Goal: Transaction & Acquisition: Purchase product/service

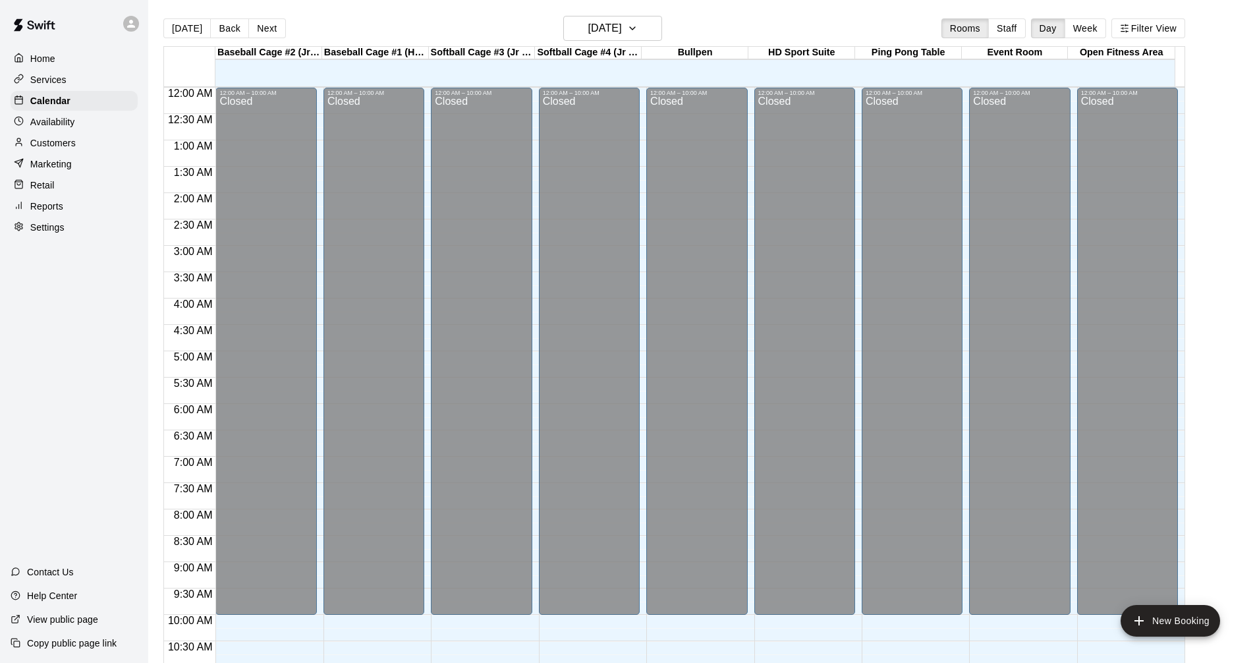
scroll to position [418, 0]
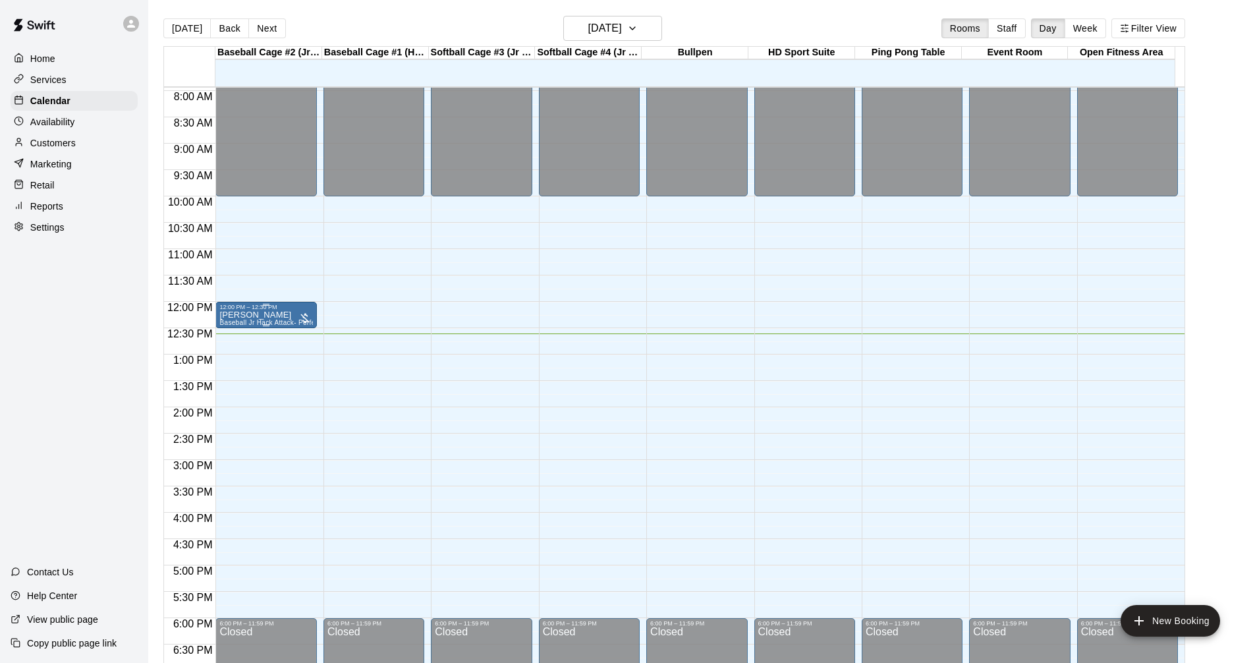
click at [246, 304] on div "12:00 PM – 12:30 PM [PERSON_NAME] Baseball Jr Hack Attack- Perfect for all skil…" at bounding box center [265, 315] width 101 height 26
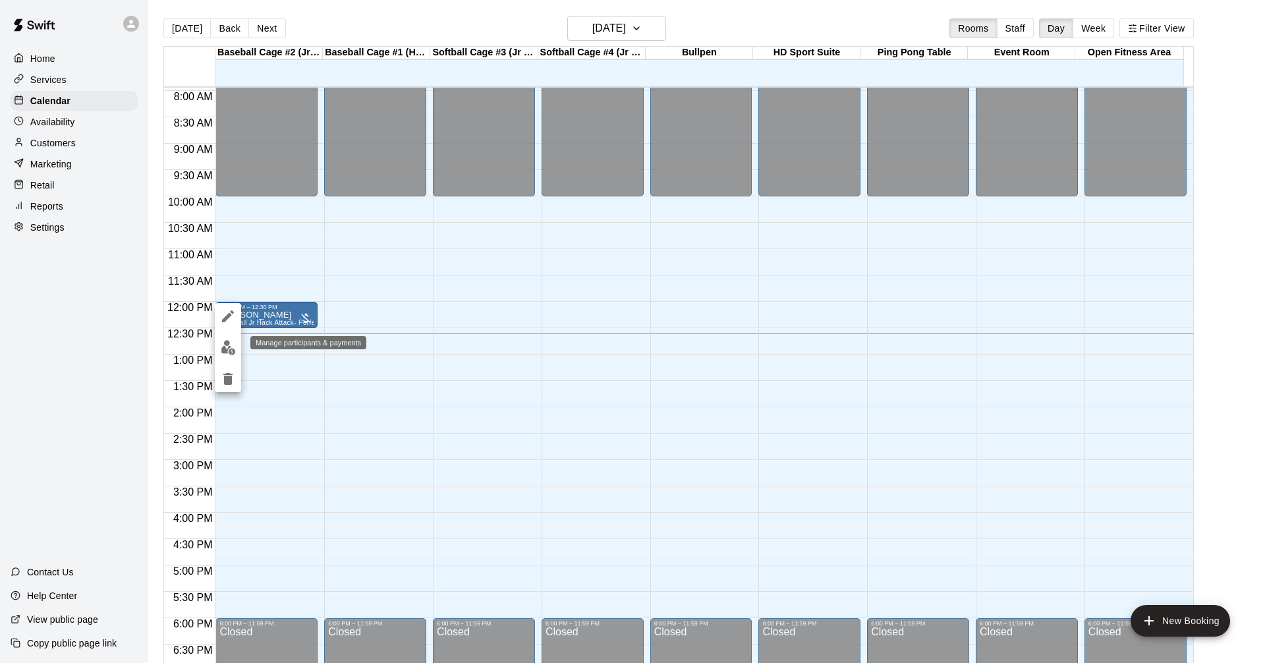
click at [237, 348] on button "edit" at bounding box center [228, 348] width 26 height 26
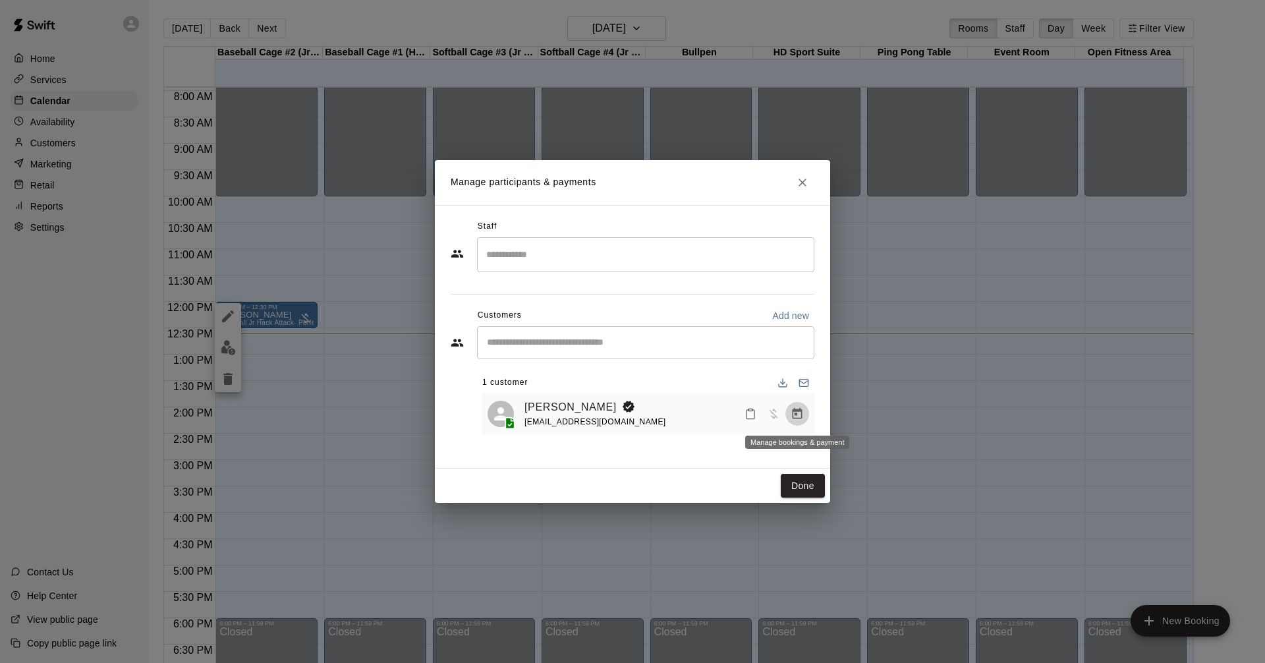
click at [787, 414] on button "Manage bookings & payment" at bounding box center [797, 414] width 24 height 24
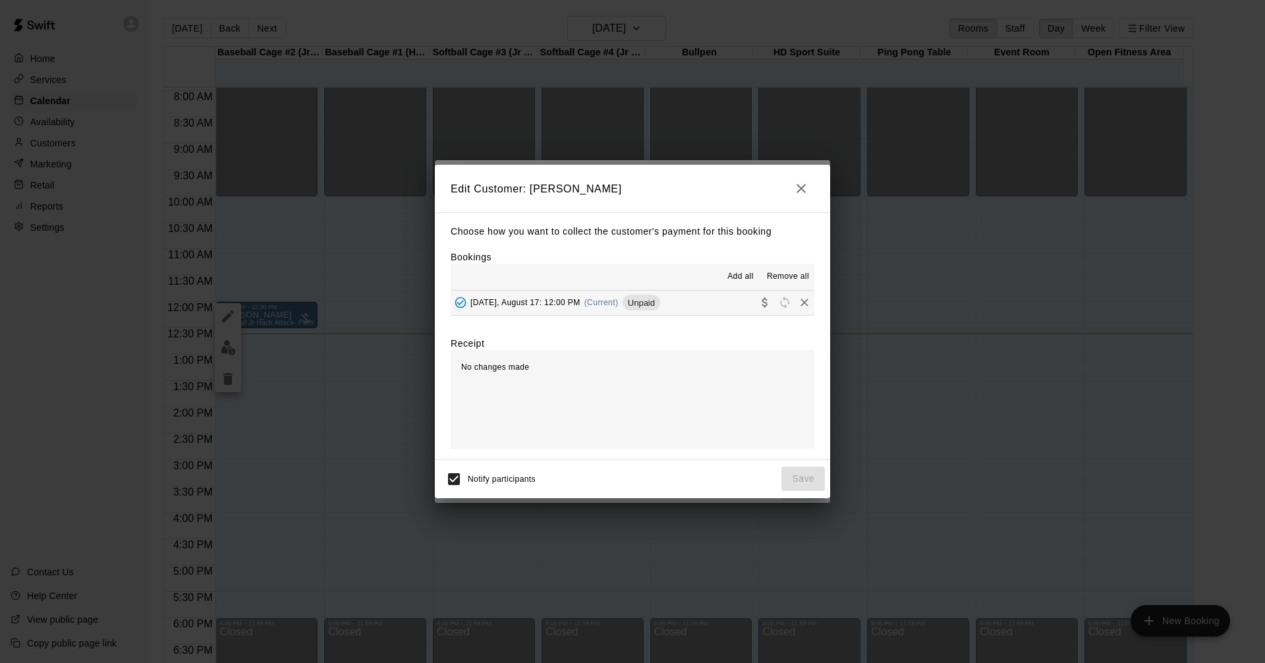
click at [700, 304] on button "[DATE], August 17: 12:00 PM (Current) Unpaid" at bounding box center [633, 303] width 364 height 24
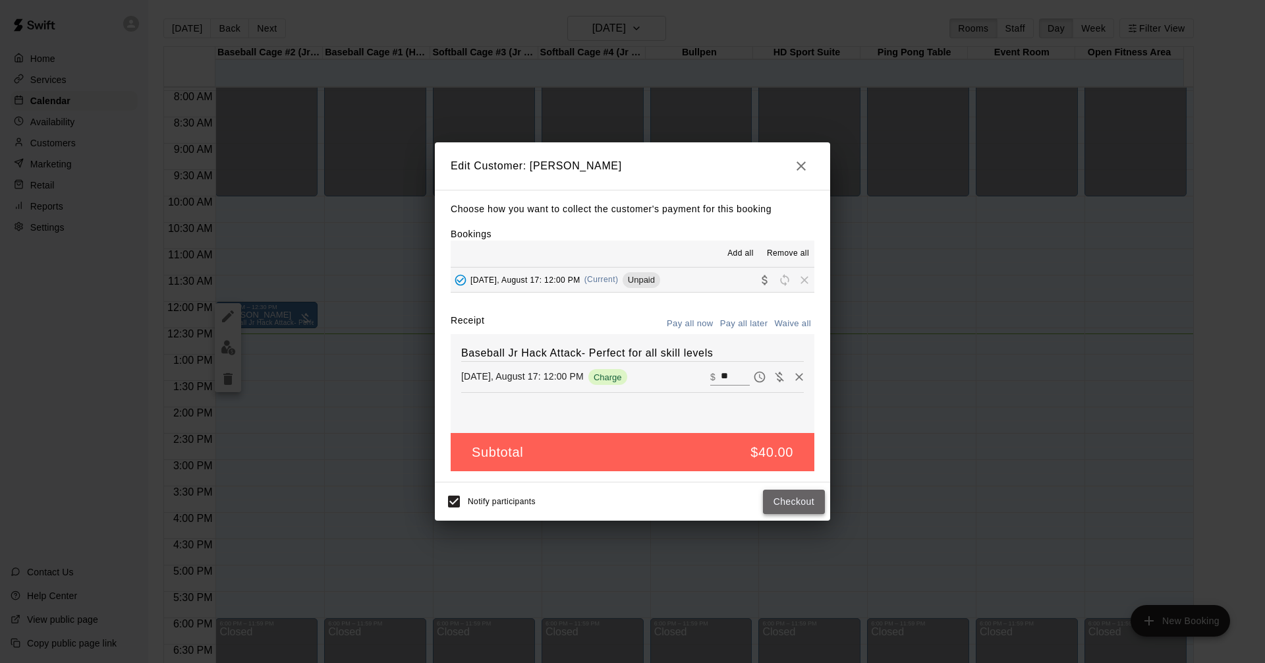
click at [778, 493] on button "Checkout" at bounding box center [794, 502] width 62 height 24
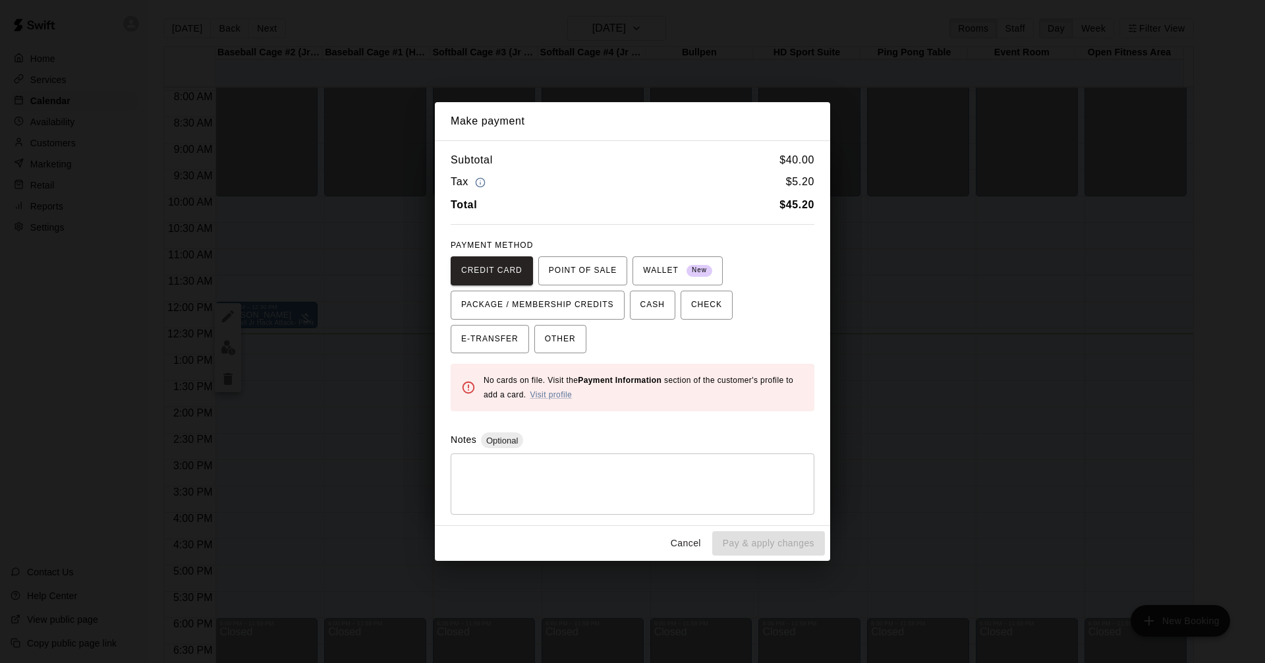
click at [587, 254] on div "PAYMENT METHOD CREDIT CARD POINT OF SALE WALLET New PACKAGE / MEMBERSHIP CREDIT…" at bounding box center [633, 294] width 364 height 119
click at [583, 263] on span "POINT OF SALE" at bounding box center [583, 270] width 68 height 21
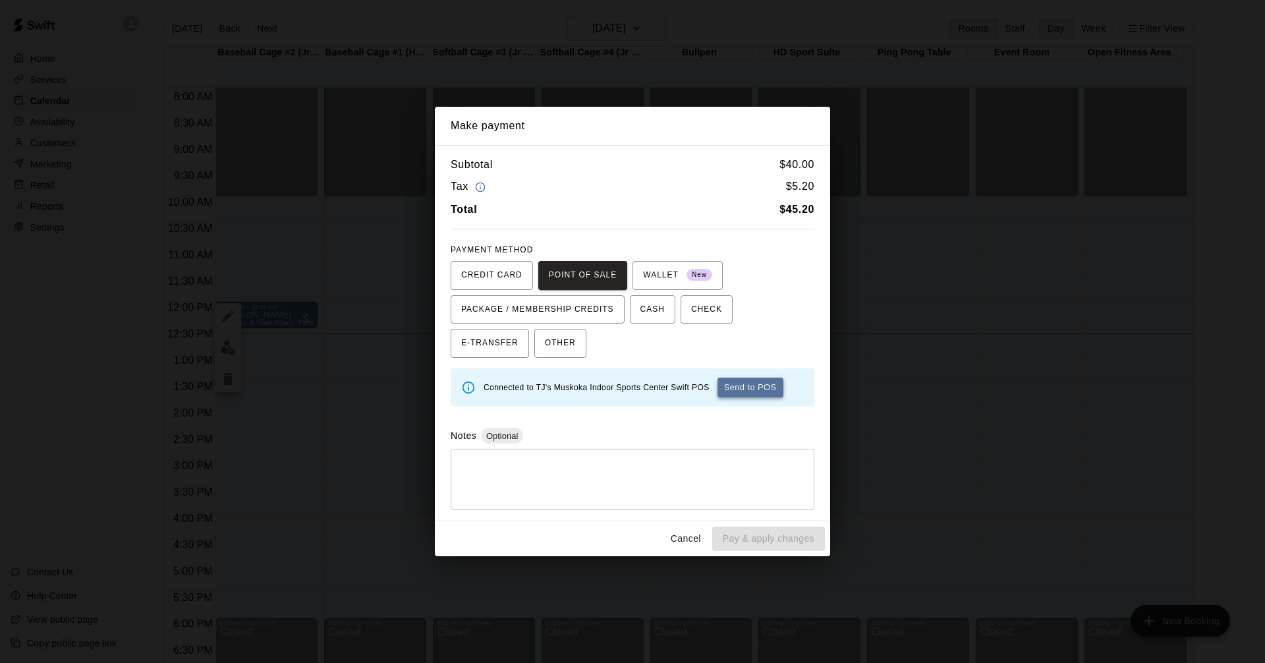
click at [754, 384] on button "Send to POS" at bounding box center [751, 388] width 66 height 20
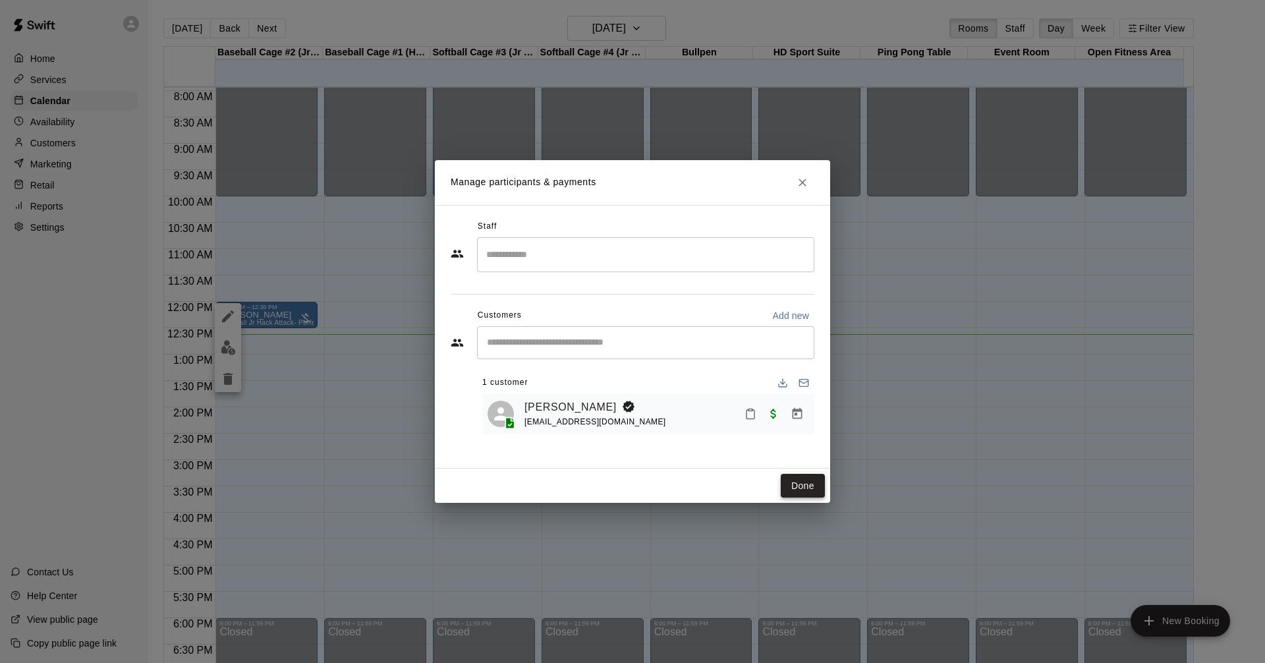
click at [802, 486] on button "Done" at bounding box center [803, 486] width 44 height 24
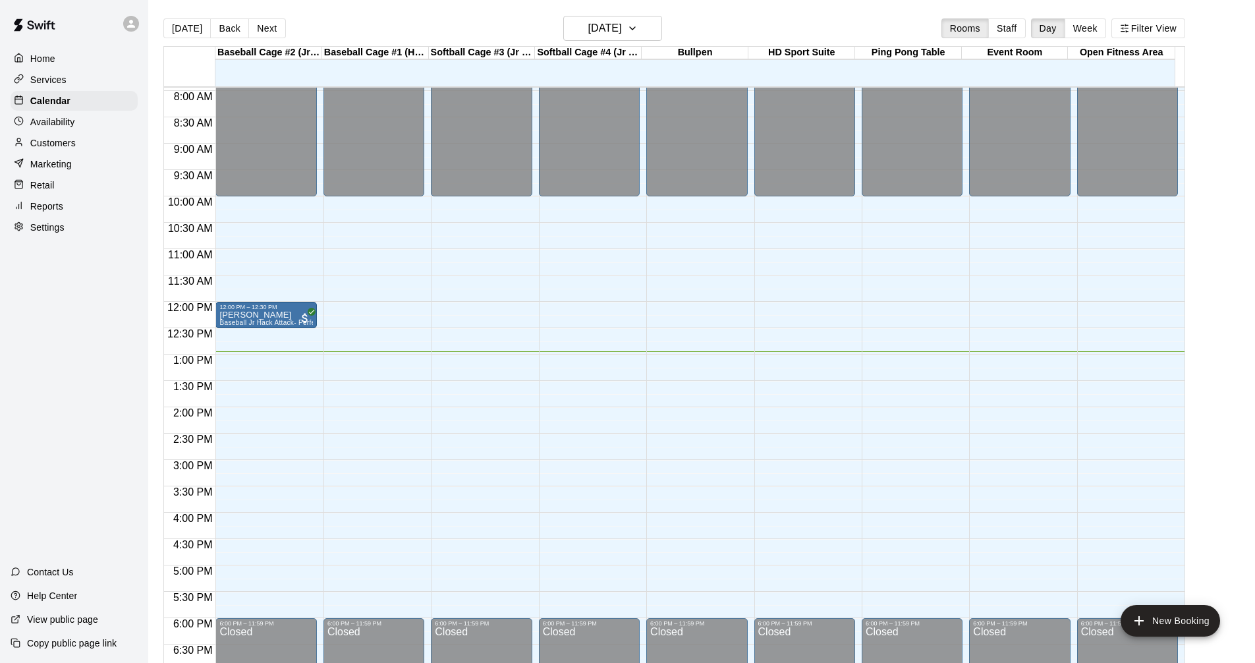
click at [242, 17] on div "[DATE] Back [DATE][DATE] Rooms Staff Day Week Filter View" at bounding box center [674, 31] width 1022 height 30
click at [236, 22] on button "Back" at bounding box center [229, 28] width 39 height 20
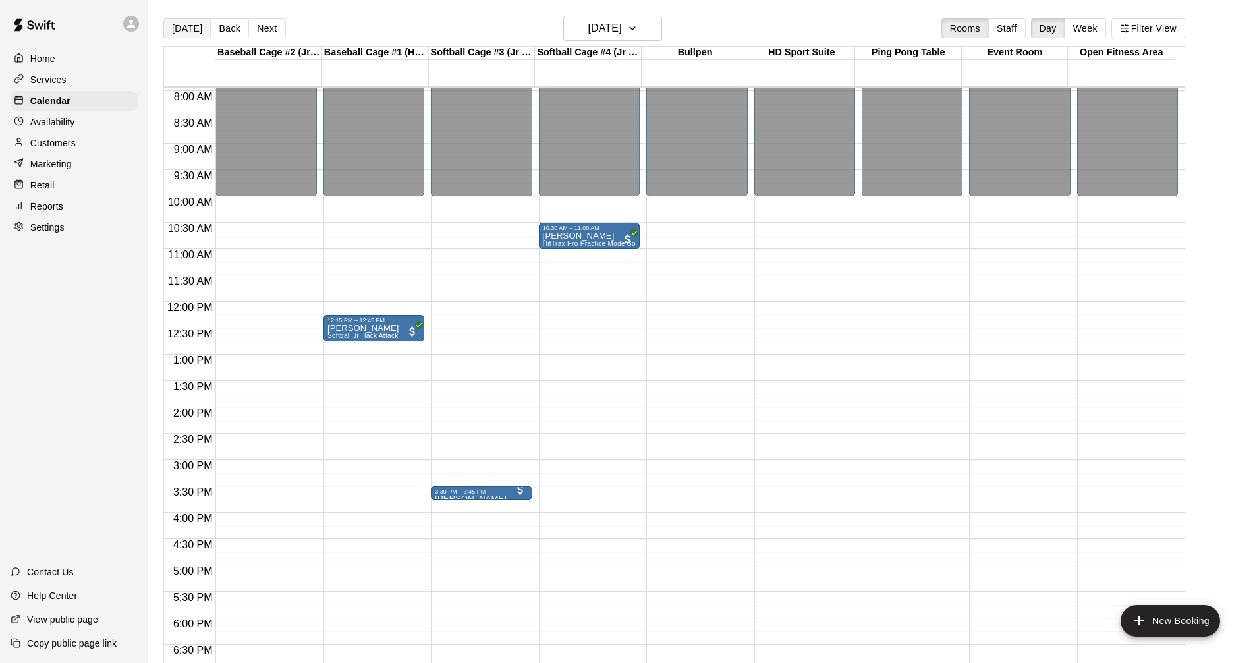
click at [186, 28] on button "[DATE]" at bounding box center [186, 28] width 47 height 20
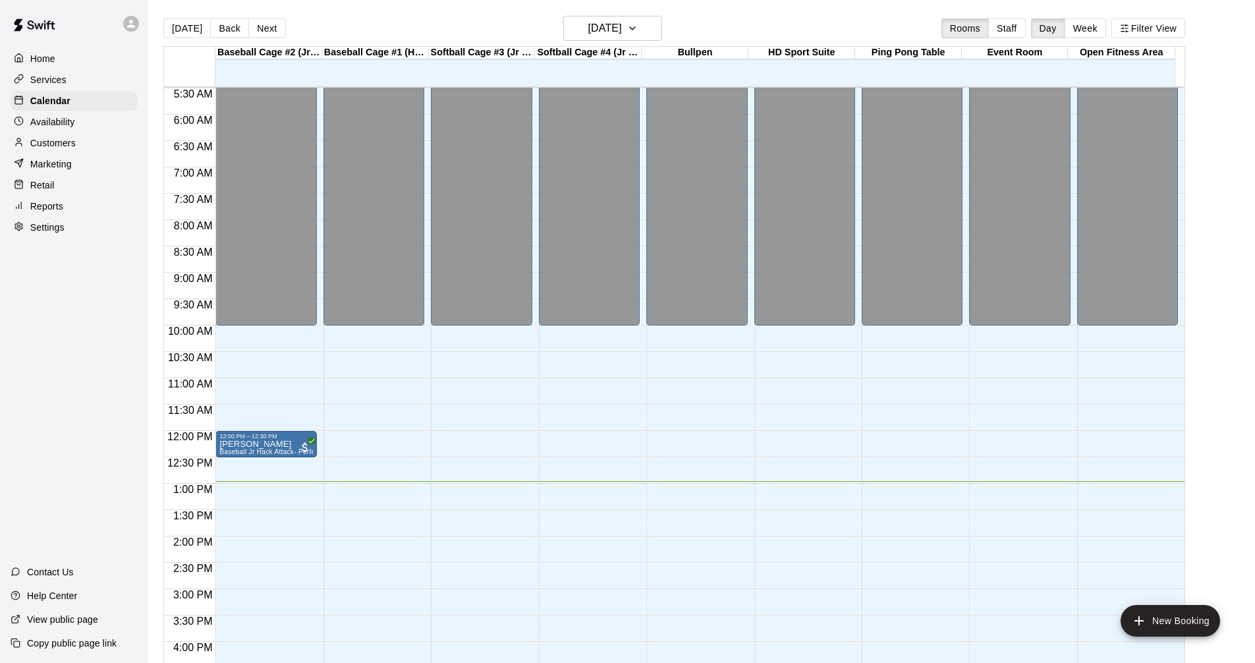
scroll to position [281, 0]
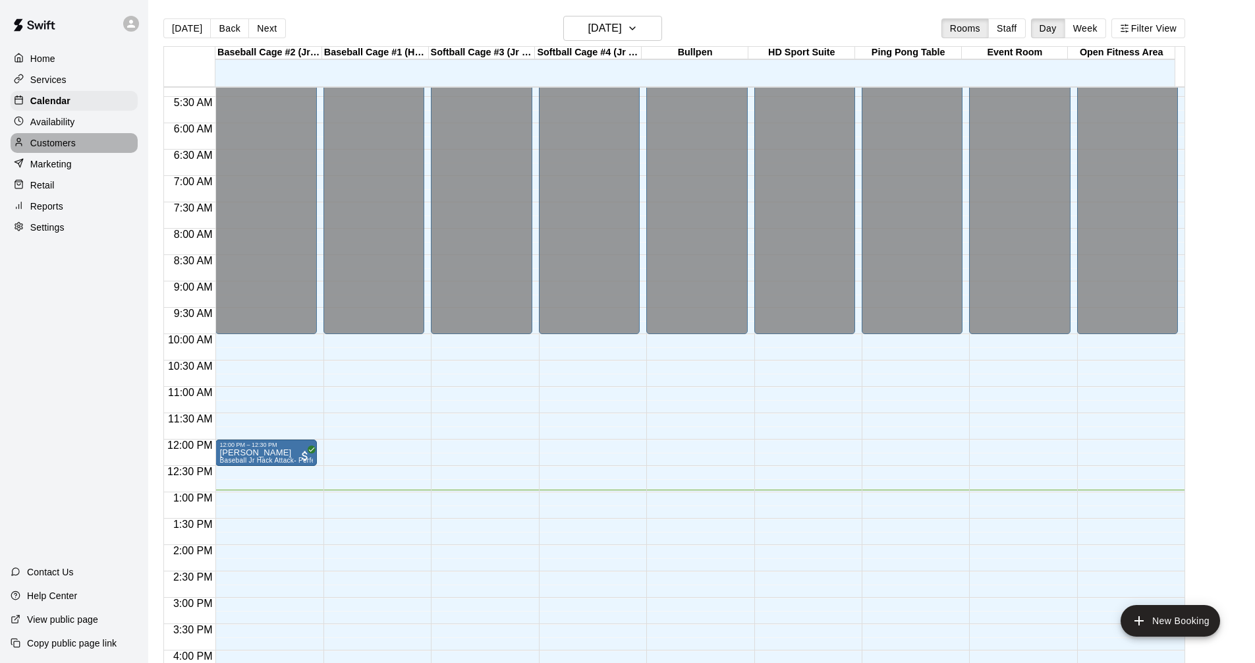
click at [74, 142] on p "Customers" at bounding box center [52, 142] width 45 height 13
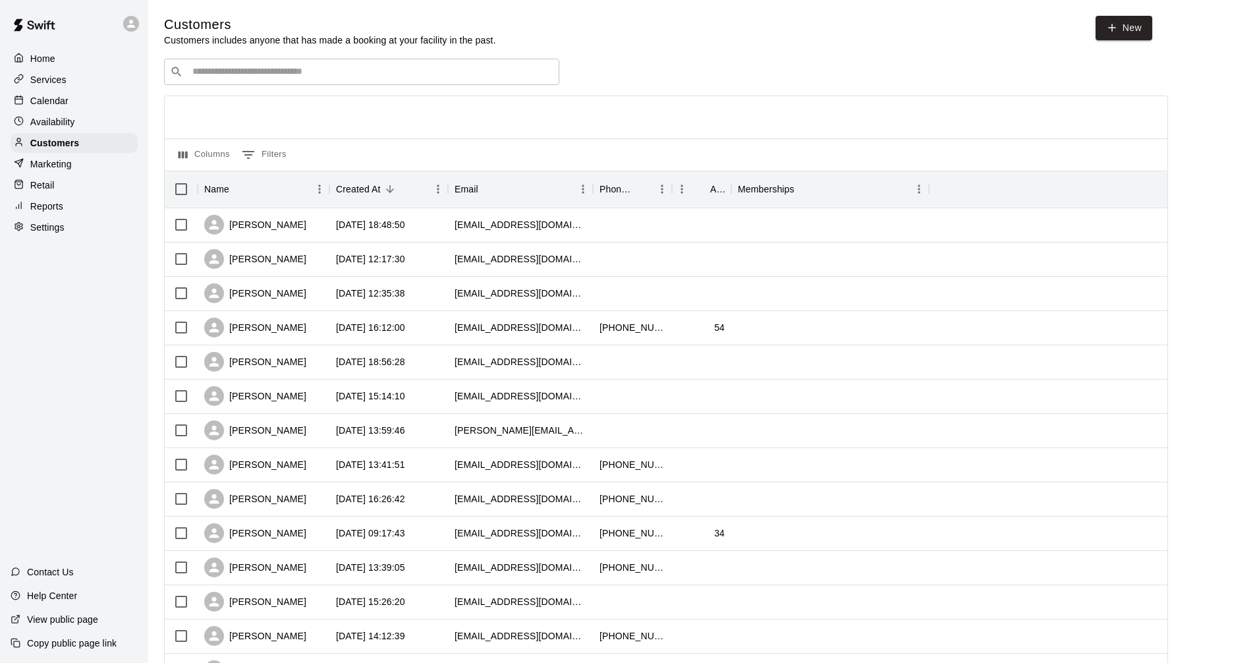
click at [74, 116] on div "Availability" at bounding box center [74, 122] width 127 height 20
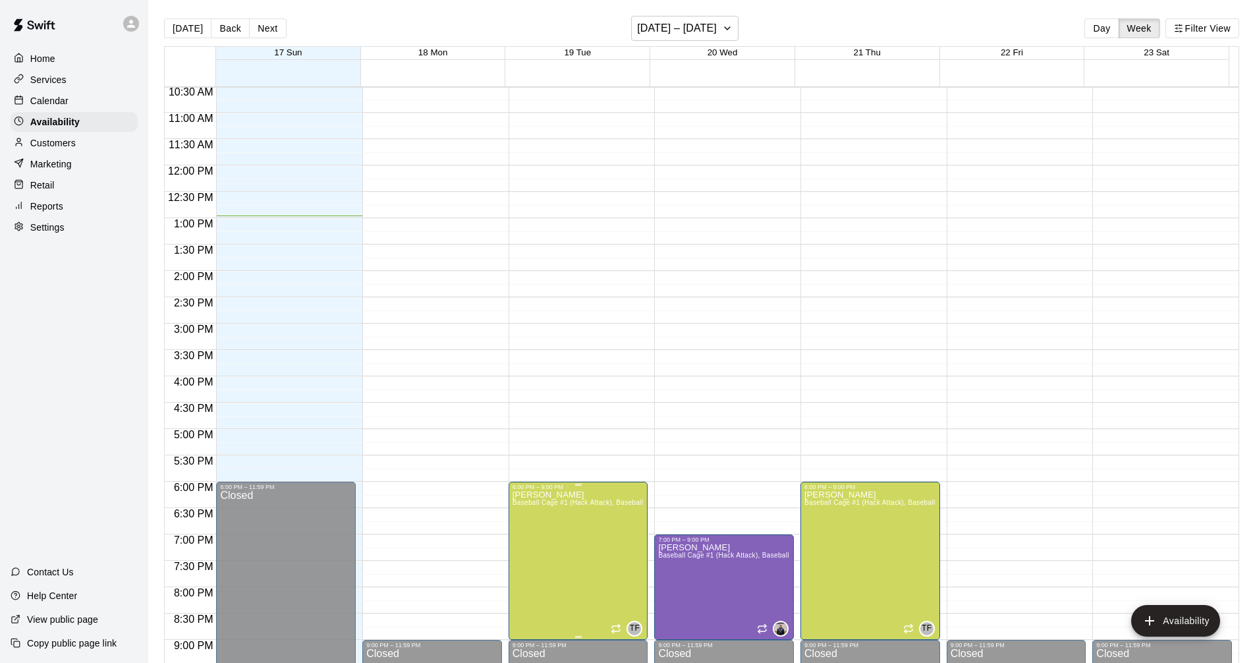
scroll to position [675, 0]
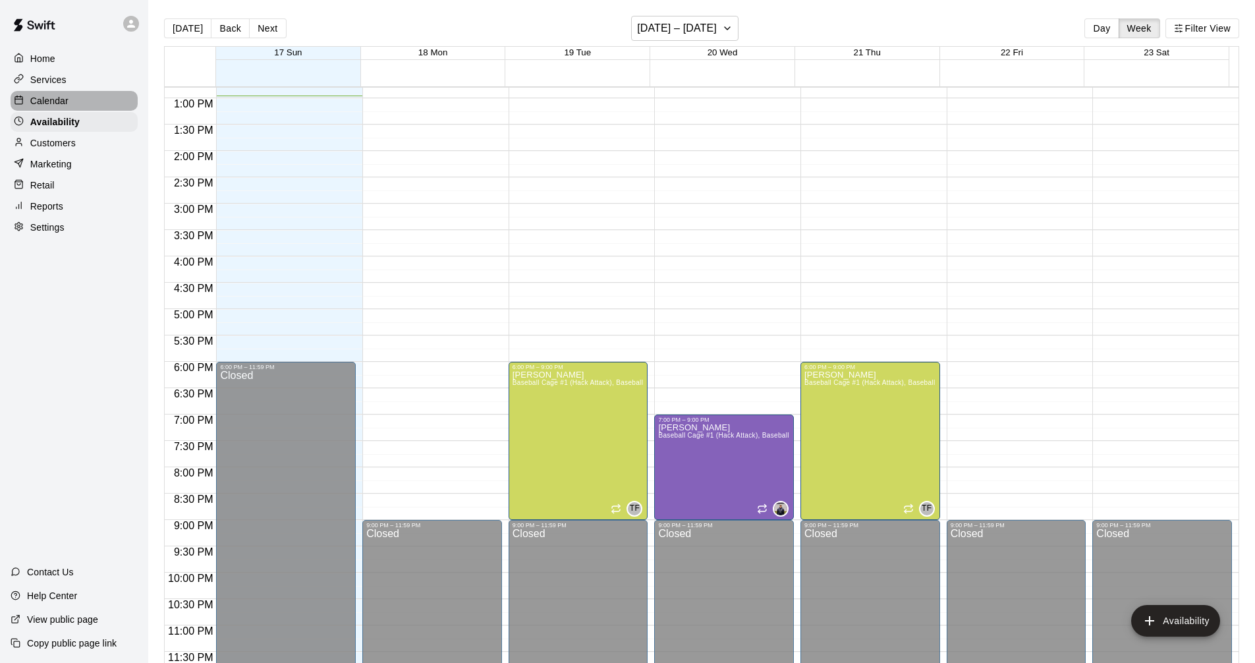
click at [45, 98] on p "Calendar" at bounding box center [49, 100] width 38 height 13
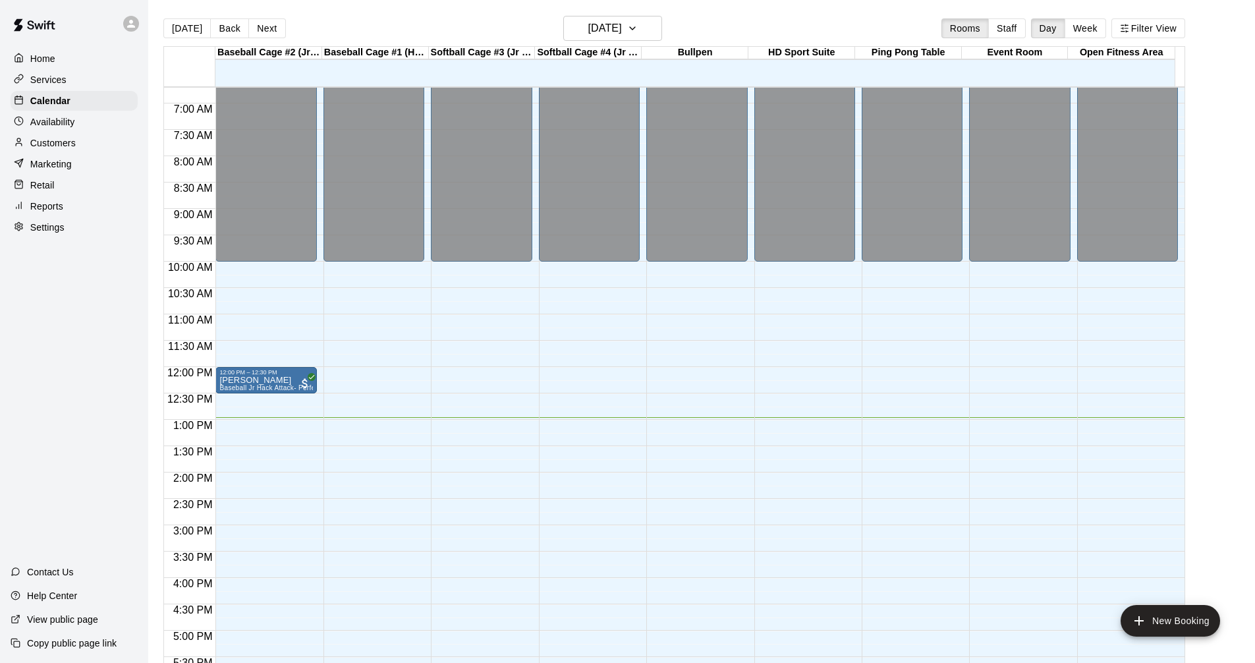
scroll to position [347, 0]
